Goal: Task Accomplishment & Management: Manage account settings

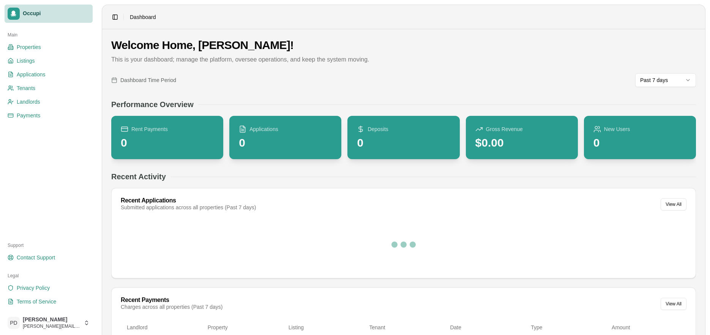
click at [26, 13] on span "Occupi" at bounding box center [56, 13] width 67 height 7
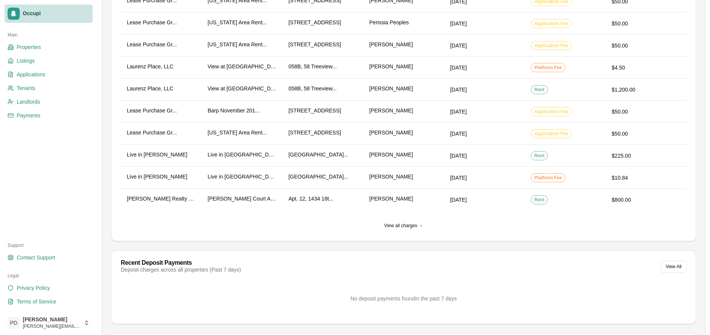
scroll to position [639, 0]
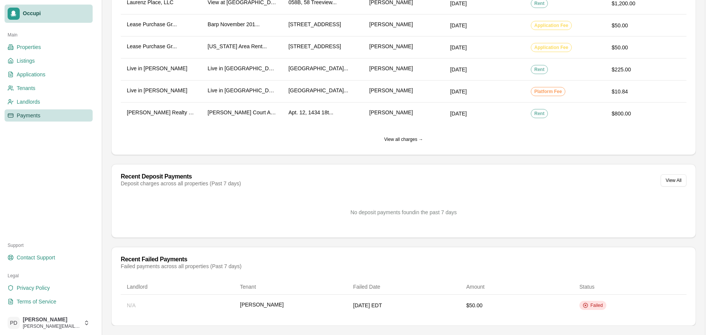
click at [27, 113] on span "Payments" at bounding box center [29, 116] width 24 height 8
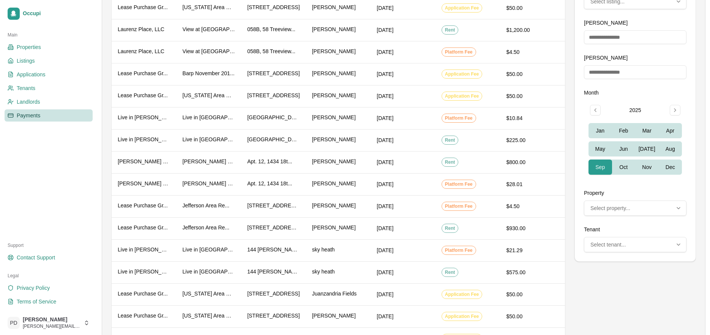
scroll to position [337, 0]
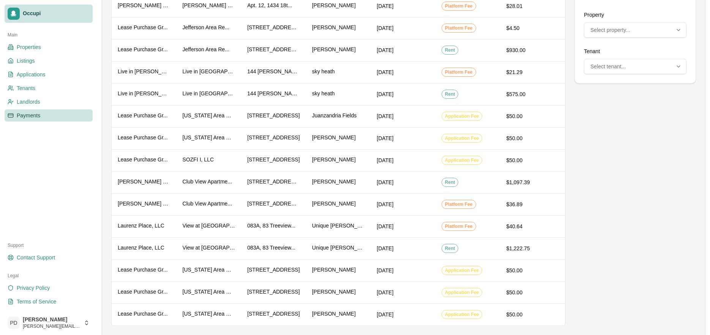
click at [30, 11] on span "Occupi" at bounding box center [56, 13] width 67 height 7
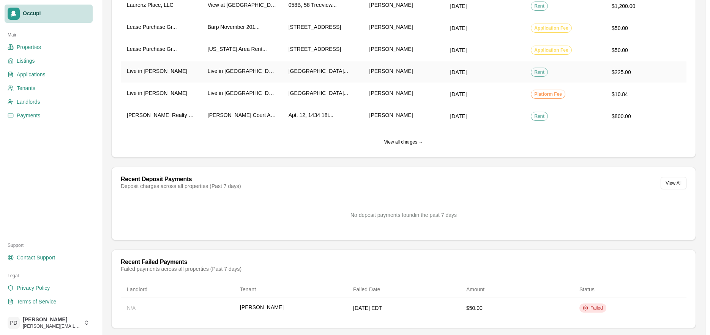
scroll to position [639, 0]
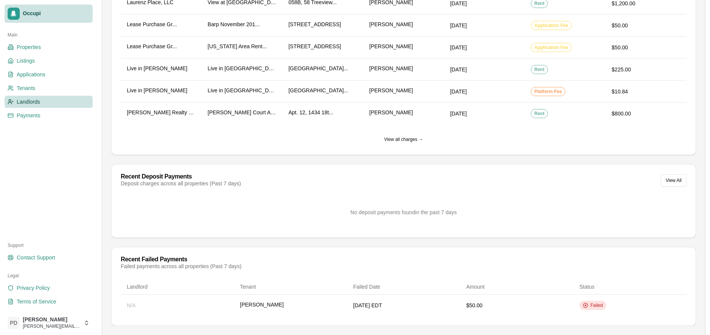
click at [44, 103] on link "Landlords" at bounding box center [49, 102] width 88 height 12
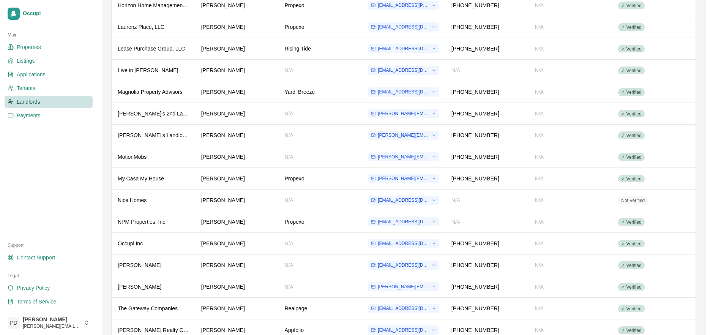
scroll to position [284, 0]
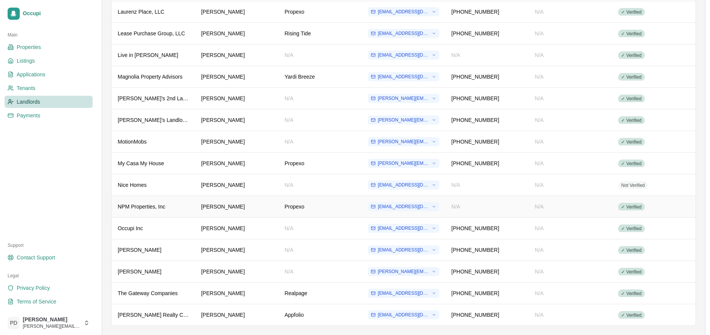
click at [181, 207] on div "NPM Properties, Inc" at bounding box center [153, 207] width 71 height 8
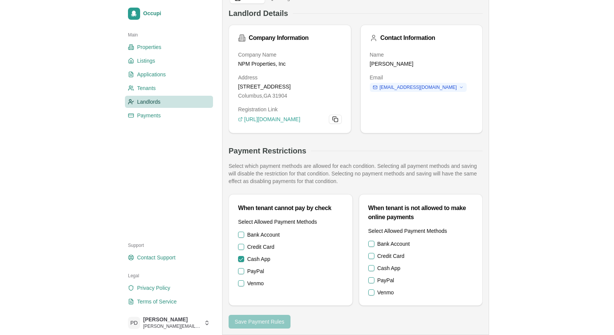
scroll to position [33, 0]
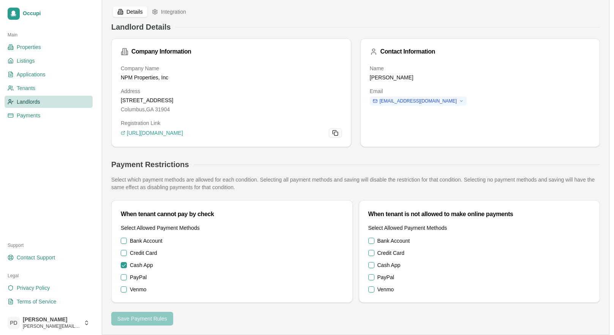
click at [371, 264] on button "Cash App" at bounding box center [372, 265] width 6 height 6
click at [149, 317] on button "Save Payment Rules" at bounding box center [142, 319] width 62 height 14
